Goal: Task Accomplishment & Management: Manage account settings

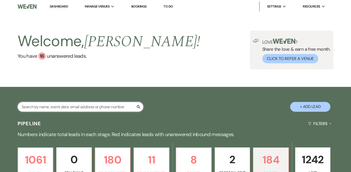
click at [120, 109] on input "text" at bounding box center [81, 107] width 126 height 10
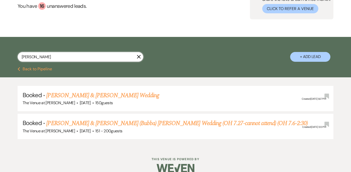
scroll to position [52, 0]
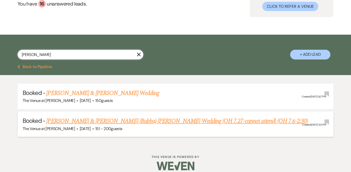
type input "[PERSON_NAME]"
click at [165, 123] on link "[PERSON_NAME] & [PERSON_NAME] (Bubba) [PERSON_NAME] Wedding (OH 7.27-cannot att…" at bounding box center [177, 121] width 262 height 9
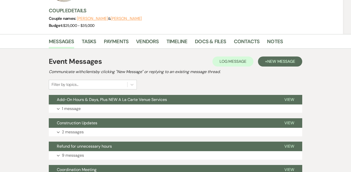
scroll to position [59, 0]
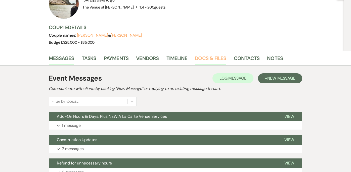
click at [213, 63] on link "Docs & Files" at bounding box center [210, 59] width 31 height 11
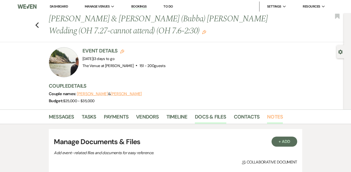
click at [274, 117] on link "Notes" at bounding box center [275, 118] width 16 height 11
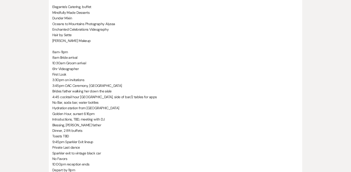
scroll to position [290, 0]
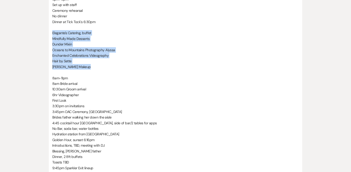
drag, startPoint x: 98, startPoint y: 65, endPoint x: 43, endPoint y: 35, distance: 62.7
click at [43, 35] on div "Printer Print + Add Note Notes All notes are private to your venue. Important L…" at bounding box center [175, 77] width 287 height 484
copy div "Elegante's Catering, buffet Mindfully Made Desserts Dunder Mixin Oceans to Moun…"
click at [95, 66] on p "[PERSON_NAME] Makeup" at bounding box center [175, 67] width 246 height 6
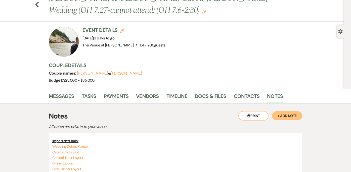
scroll to position [13, 0]
